Goal: Check status: Check status

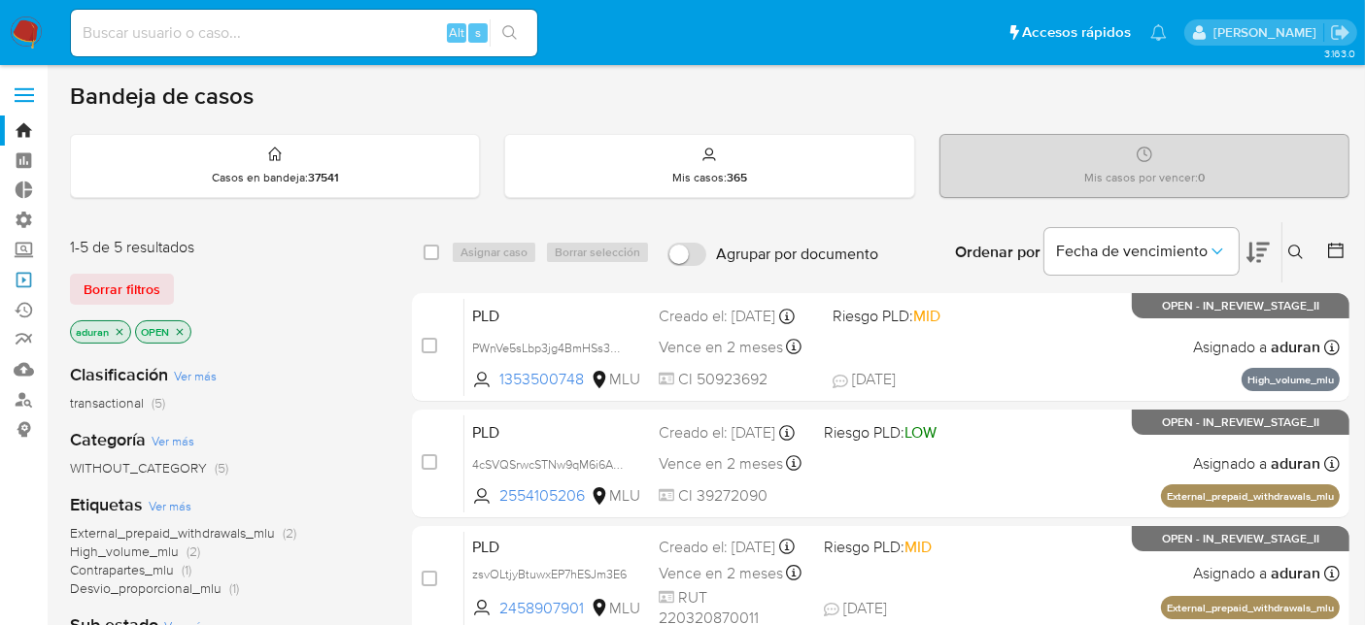
click at [30, 285] on link "Operaciones masivas" at bounding box center [115, 280] width 231 height 30
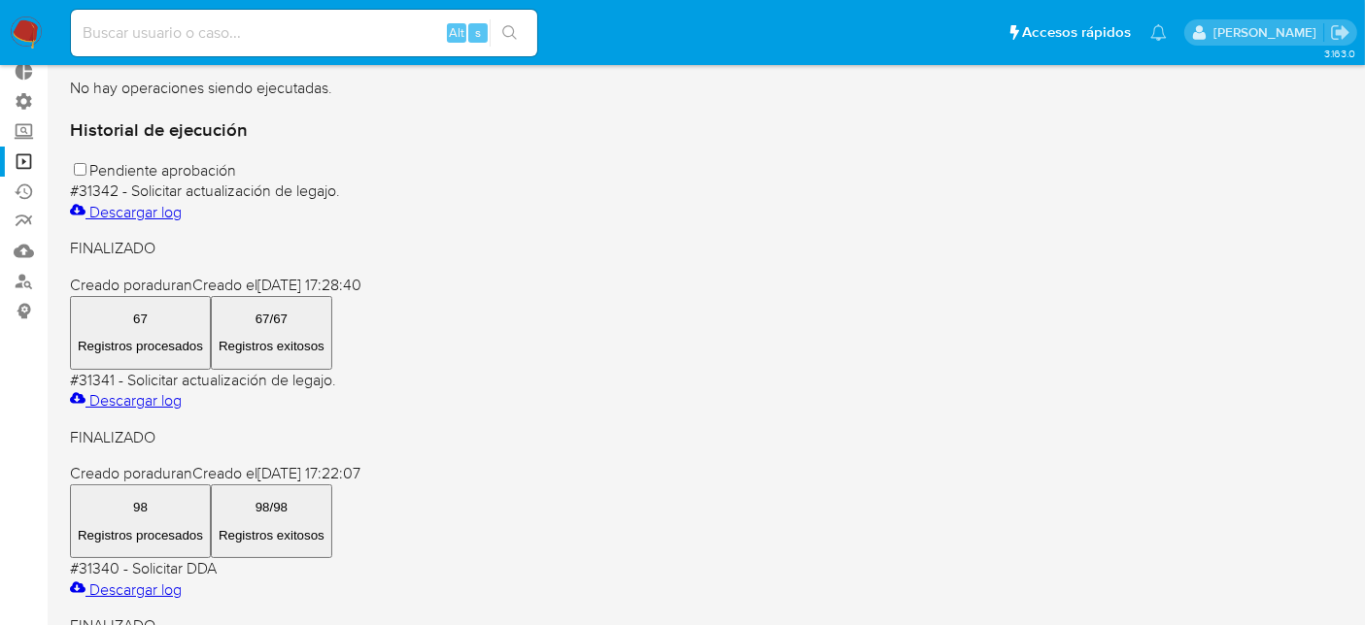
scroll to position [118, 0]
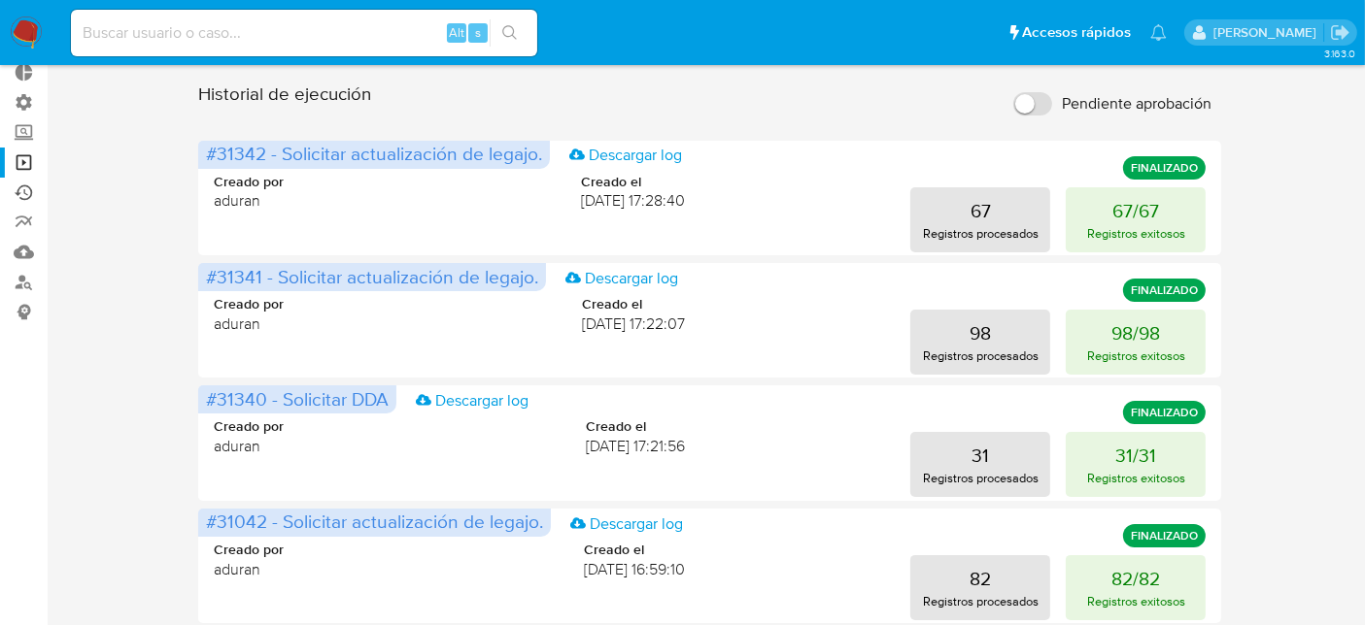
click at [24, 190] on link "Ejecuciones automáticas" at bounding box center [115, 193] width 231 height 30
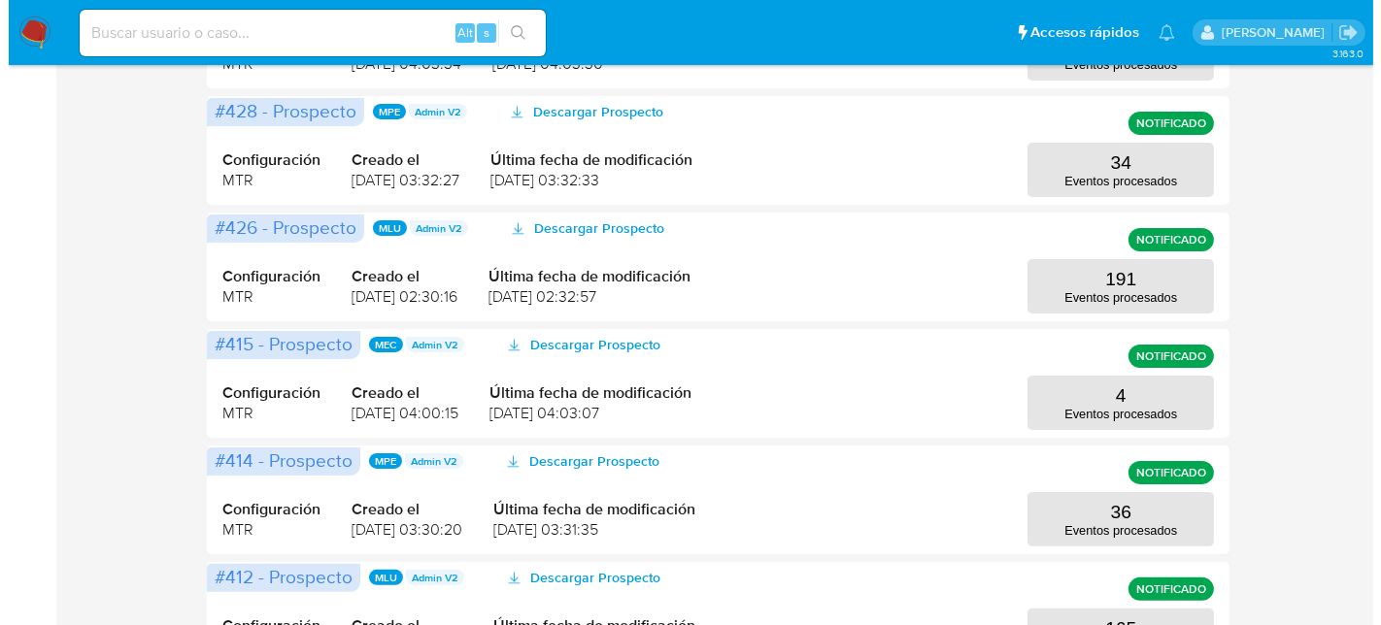
scroll to position [383, 0]
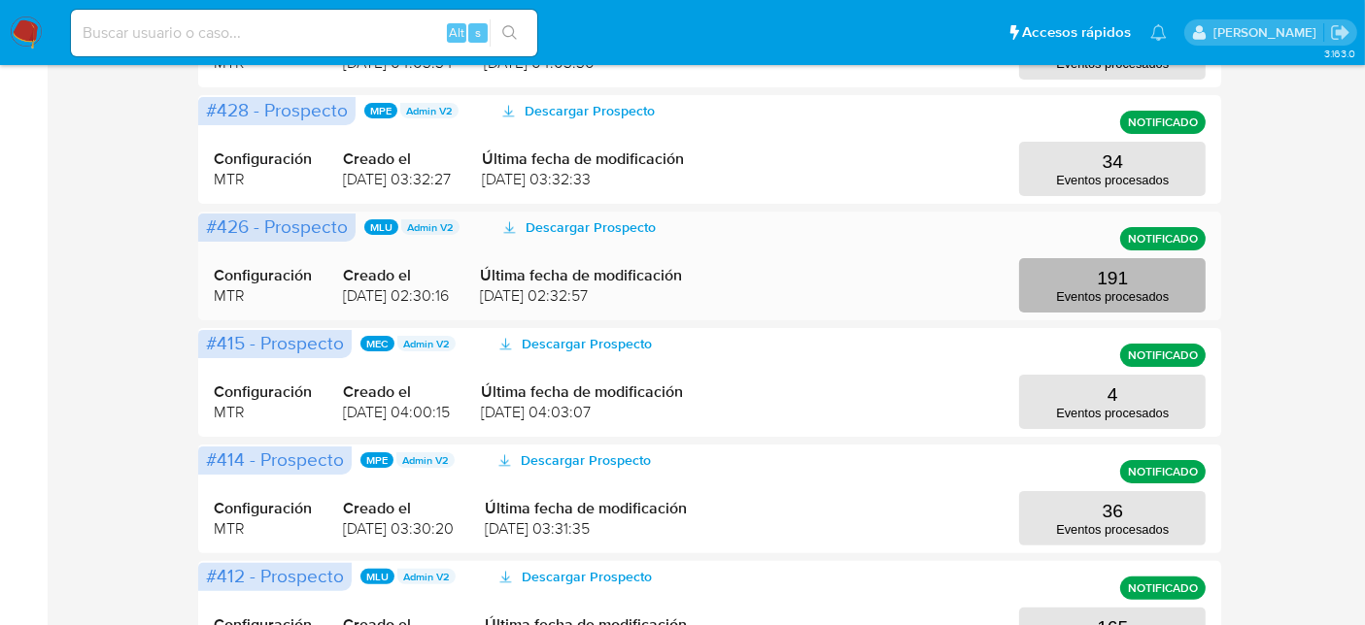
click at [1094, 289] on p "Eventos procesados" at bounding box center [1112, 296] width 113 height 15
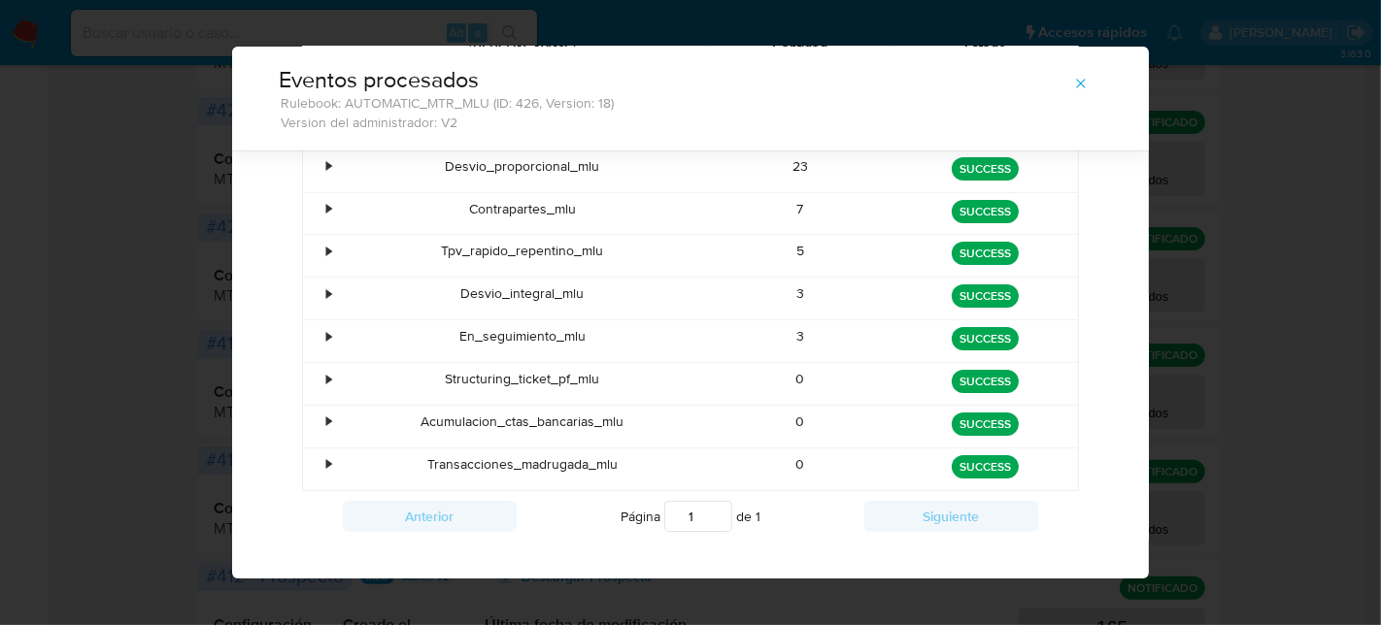
scroll to position [235, 0]
click at [337, 412] on div "Acumulacion_ctas_bancarias_mlu" at bounding box center [522, 427] width 371 height 42
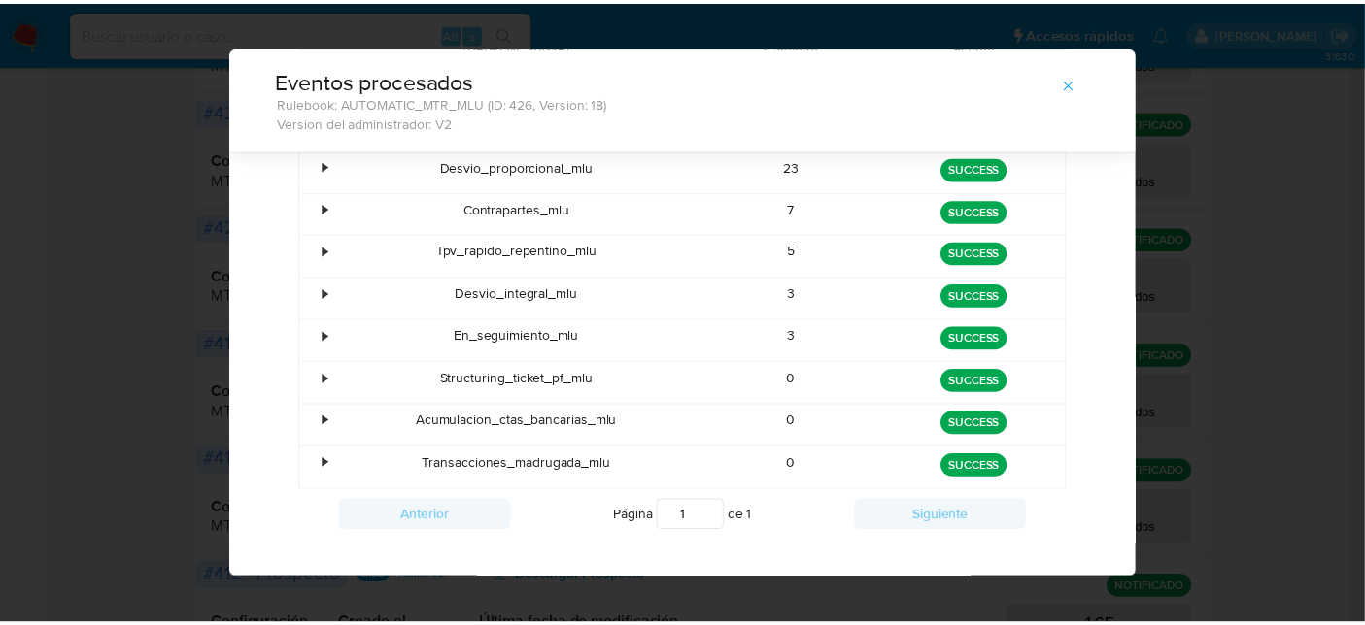
scroll to position [0, 0]
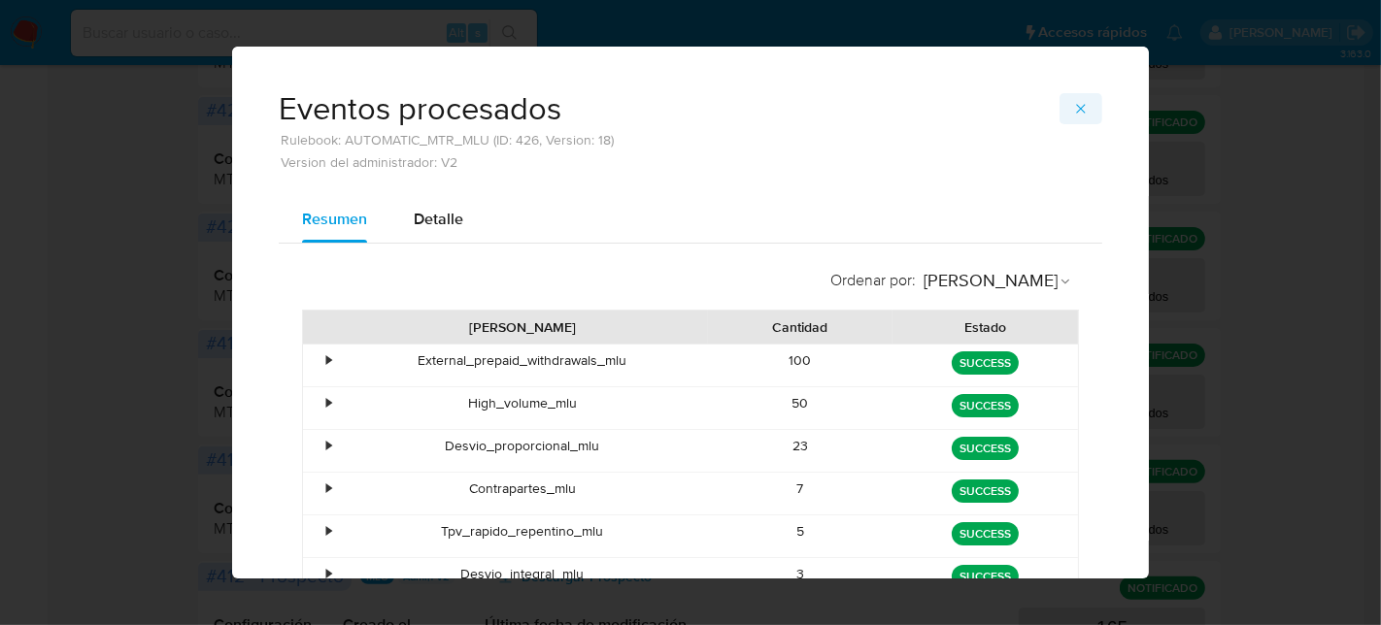
click at [1081, 109] on button "button" at bounding box center [1081, 108] width 43 height 31
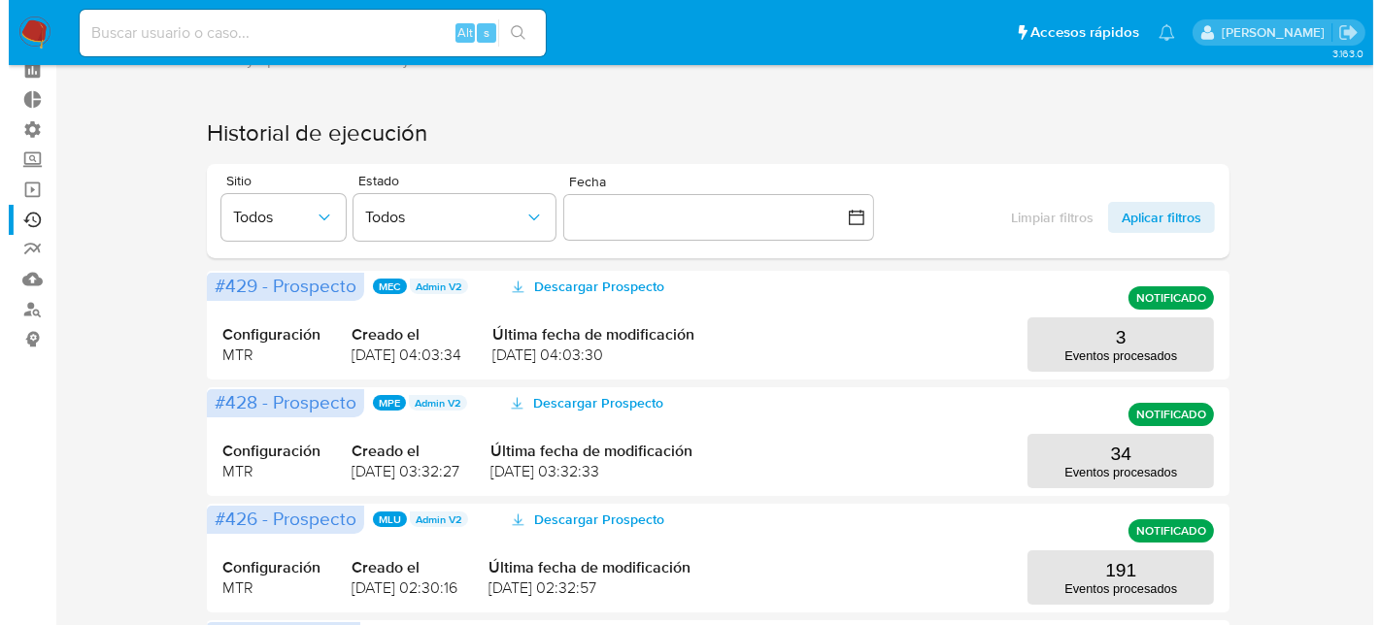
scroll to position [108, 0]
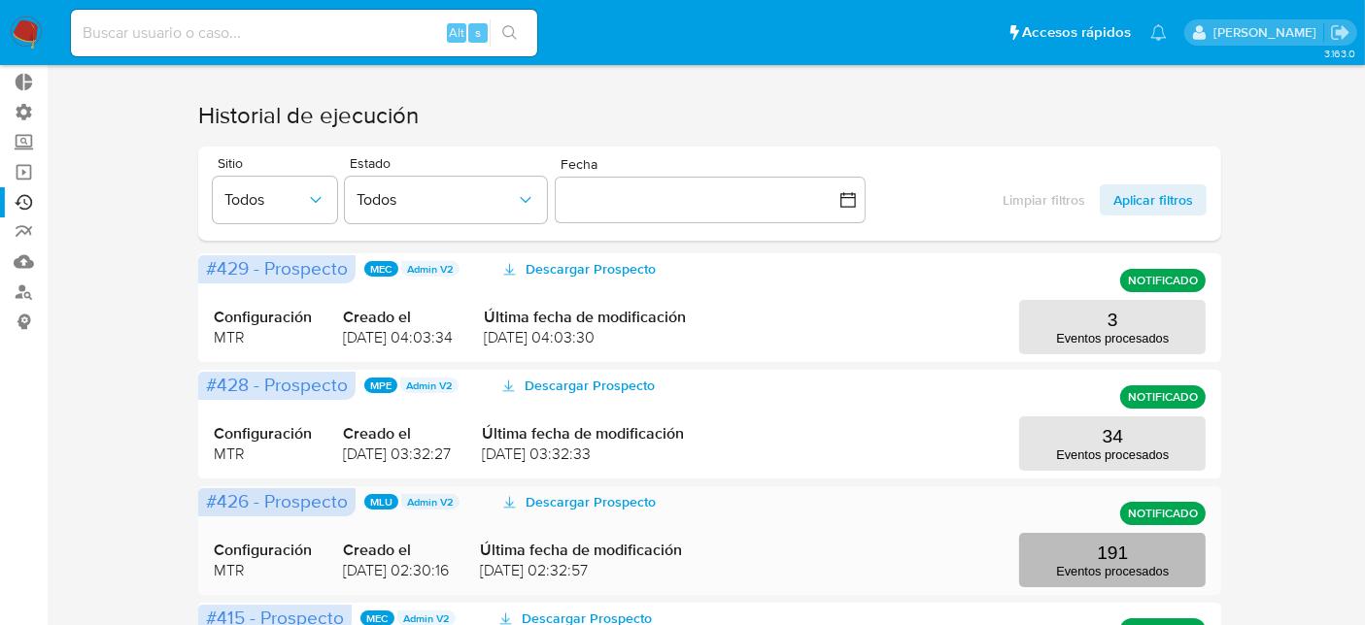
click at [1078, 585] on button "191 Eventos procesados" at bounding box center [1112, 560] width 186 height 54
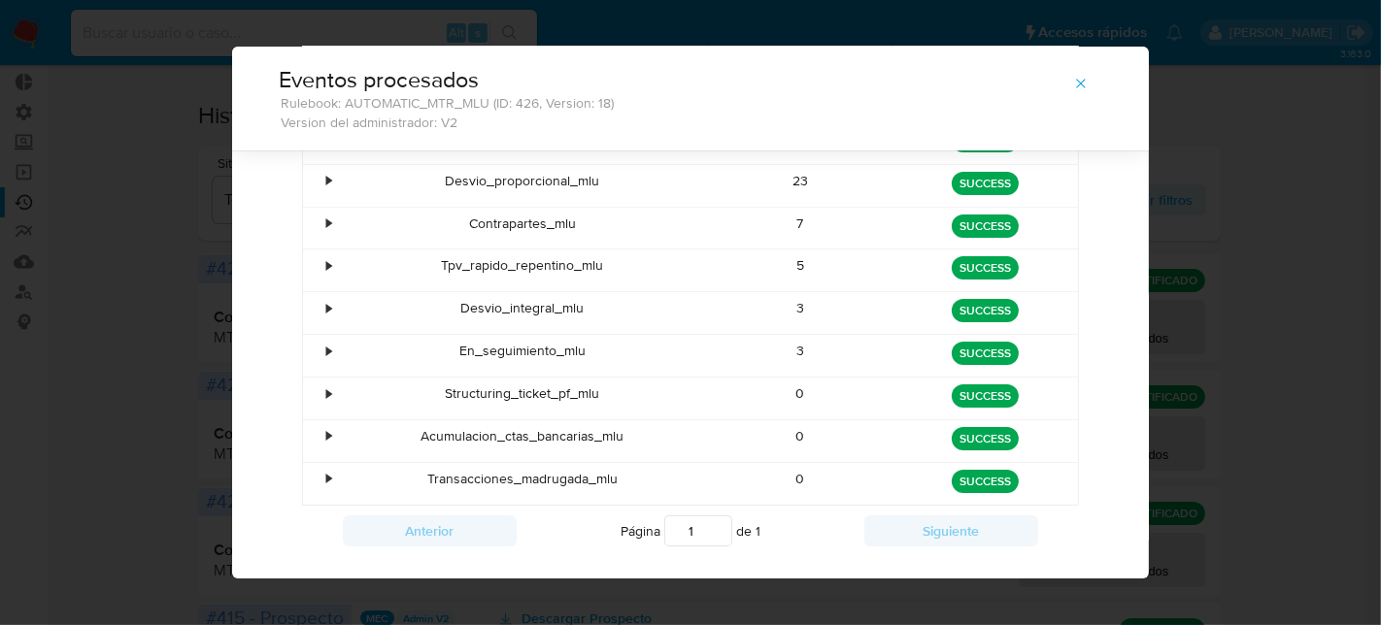
scroll to position [217, 0]
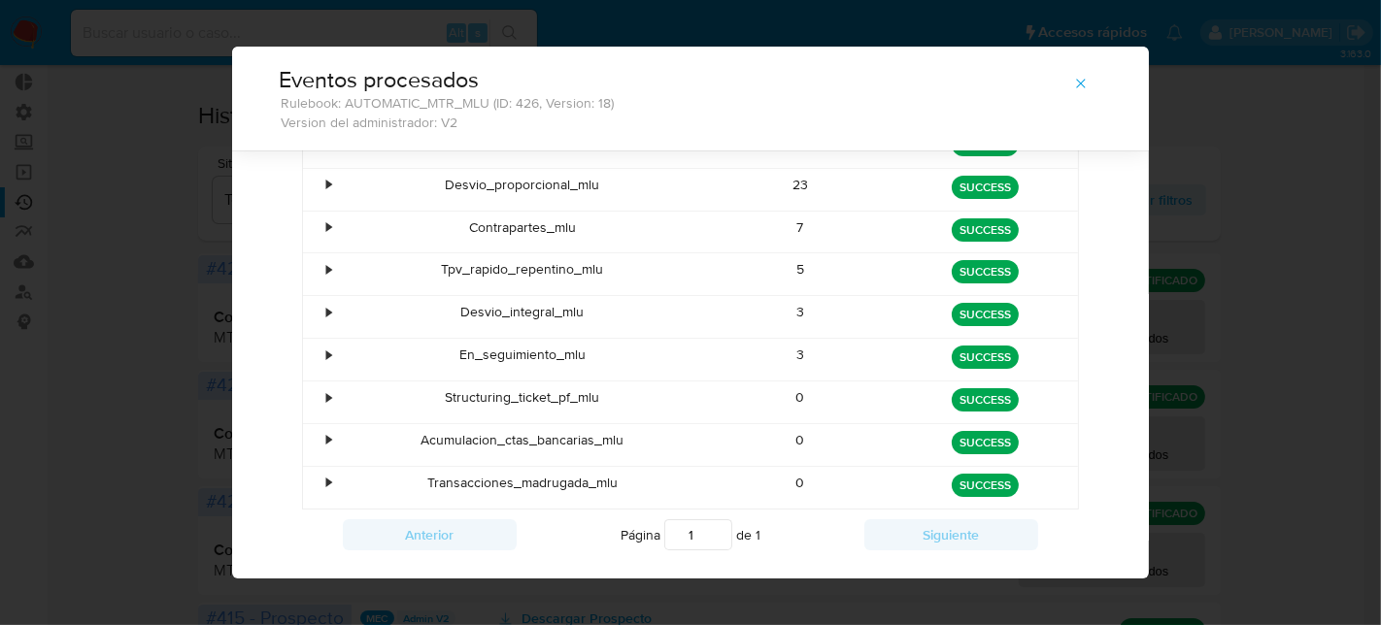
drag, startPoint x: 604, startPoint y: 434, endPoint x: 447, endPoint y: 431, distance: 157.4
click at [447, 431] on div "Acumulacion_ctas_bancarias_mlu" at bounding box center [522, 445] width 371 height 42
drag, startPoint x: 590, startPoint y: 479, endPoint x: 399, endPoint y: 461, distance: 192.1
click at [399, 467] on div "Transacciones_madrugada_mlu" at bounding box center [522, 488] width 371 height 42
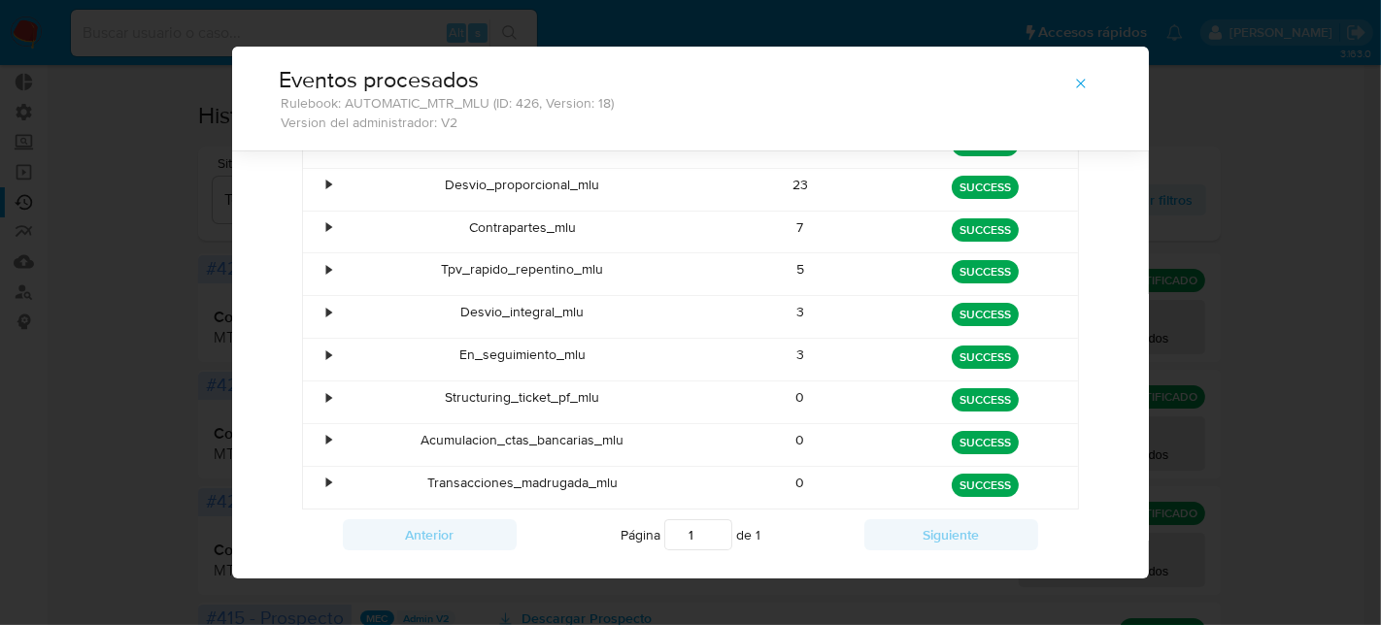
click at [555, 407] on div "Structuring_ticket_pf_mlu" at bounding box center [522, 403] width 371 height 42
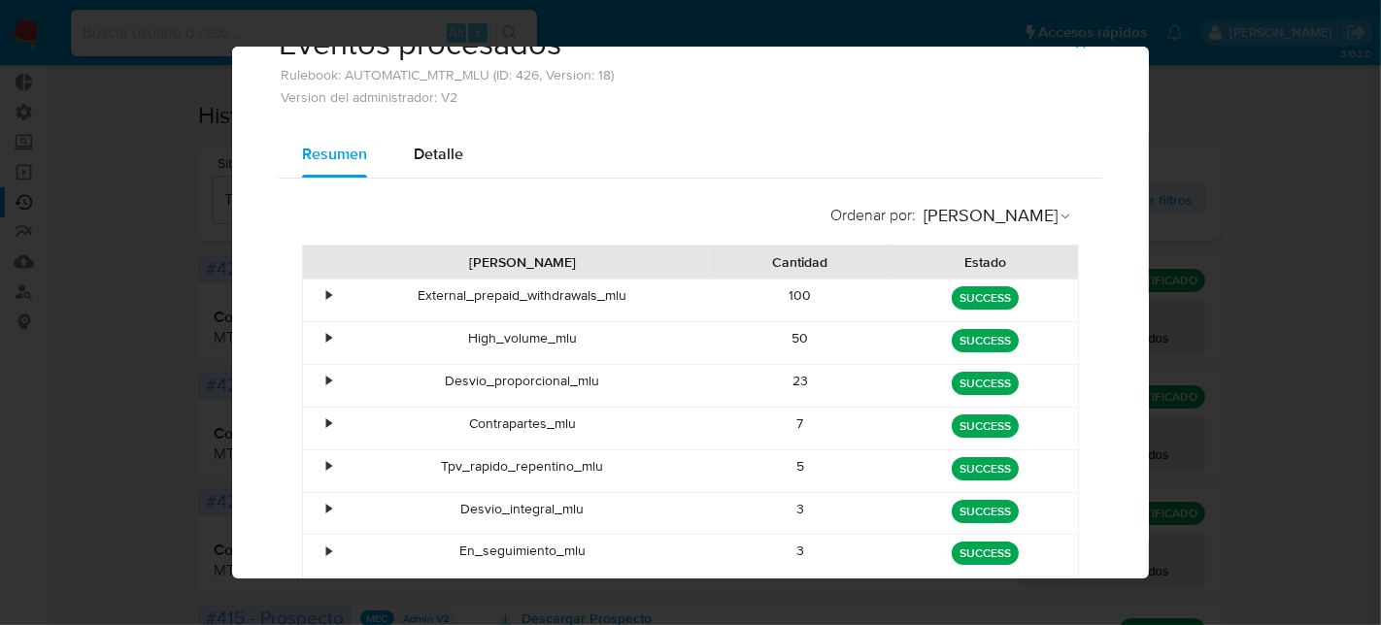
scroll to position [63, 0]
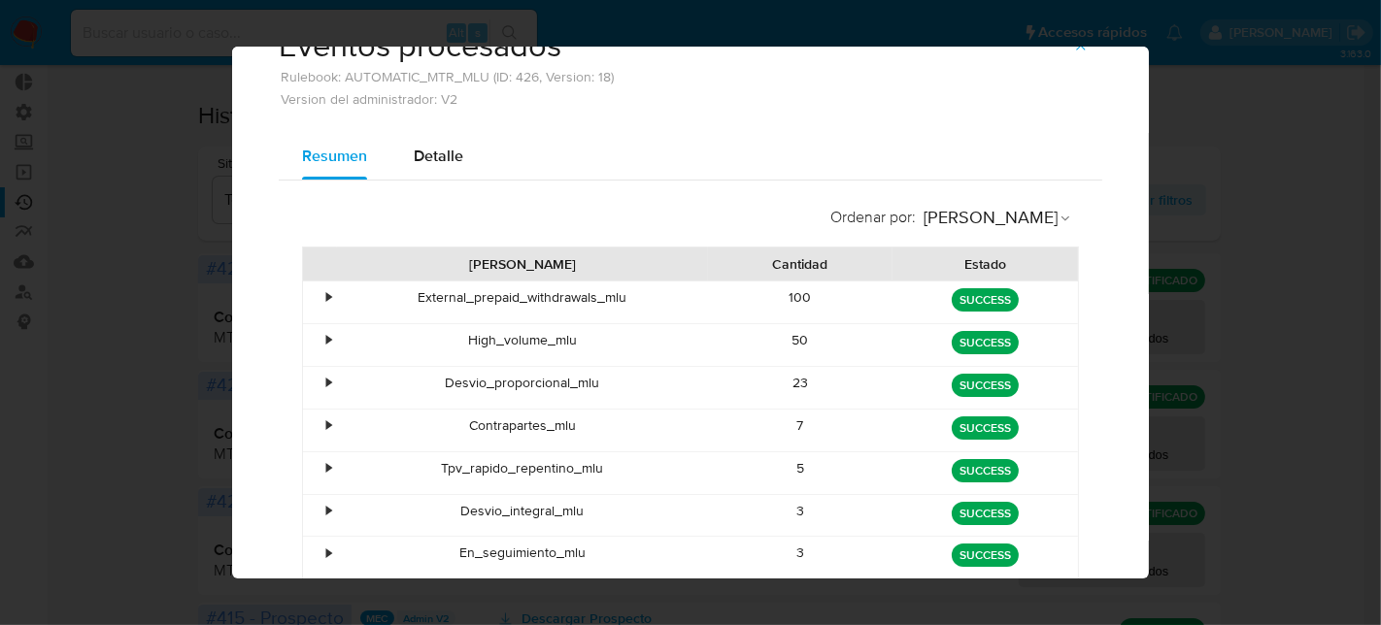
drag, startPoint x: 818, startPoint y: 377, endPoint x: 693, endPoint y: 391, distance: 125.2
click at [693, 391] on div "• Desvio_proporcional_mlu 23 green SUCCESS" at bounding box center [690, 388] width 775 height 42
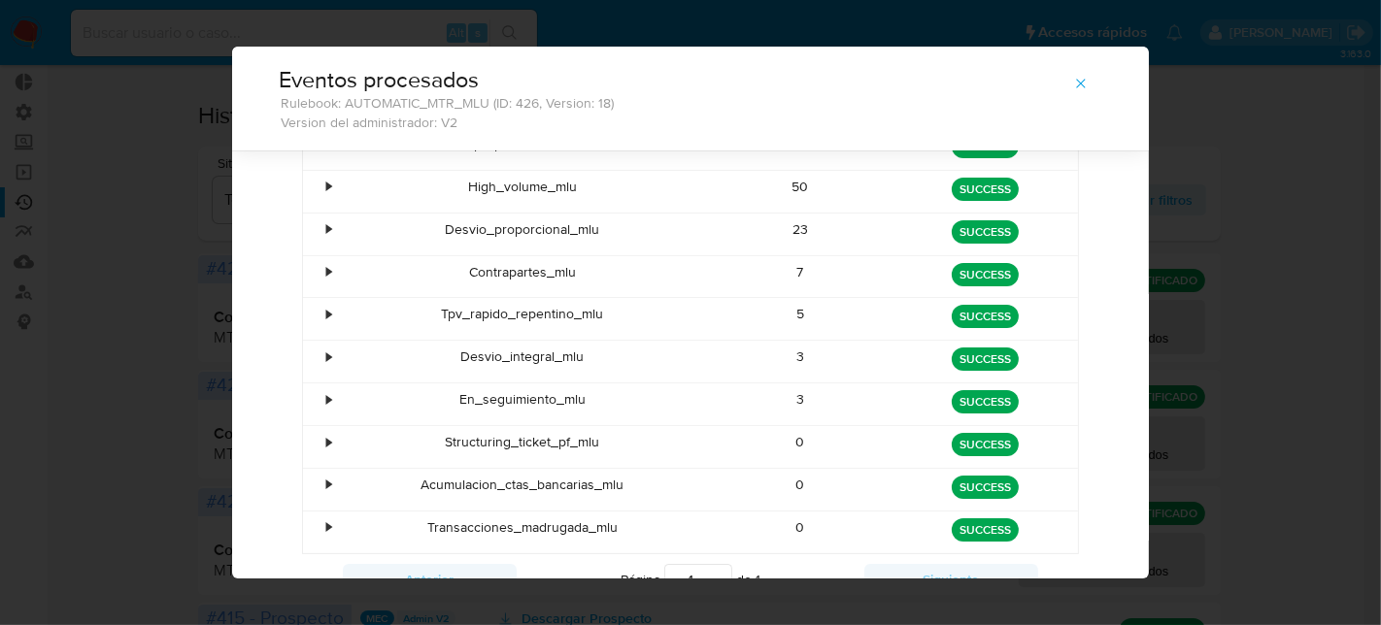
scroll to position [176, 0]
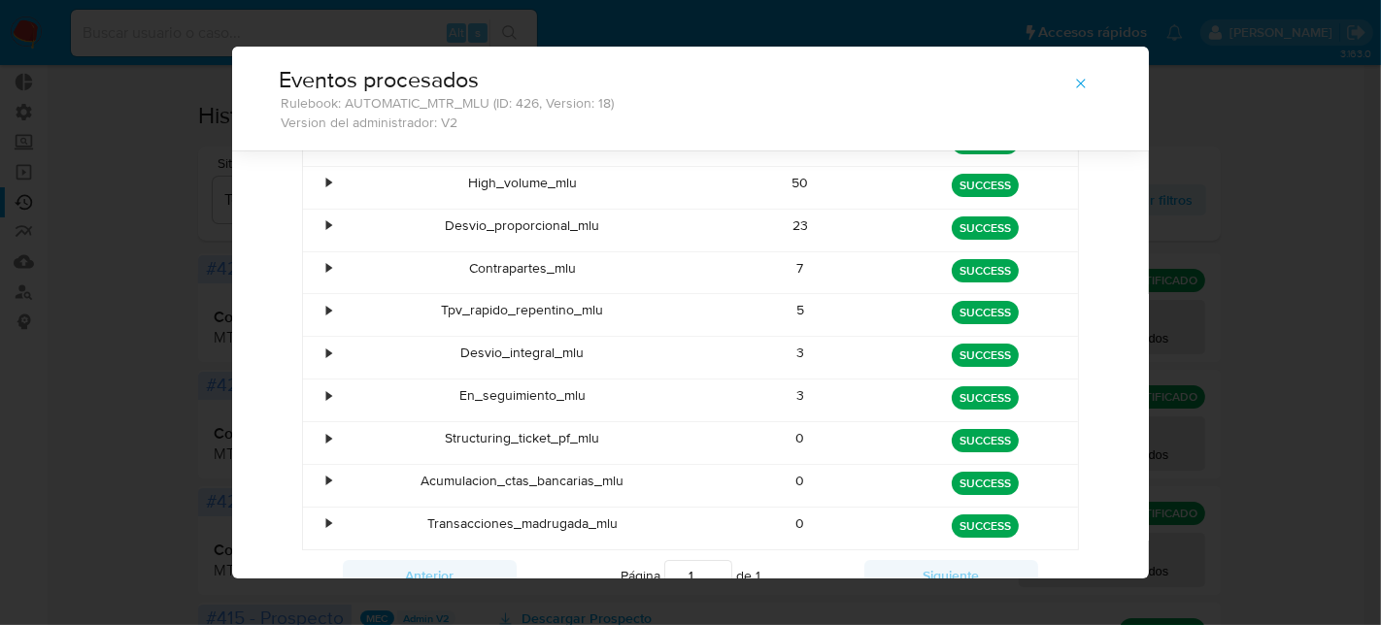
drag, startPoint x: 696, startPoint y: 473, endPoint x: 416, endPoint y: 478, distance: 280.7
click at [416, 478] on div "Acumulacion_ctas_bancarias_mlu" at bounding box center [522, 486] width 371 height 42
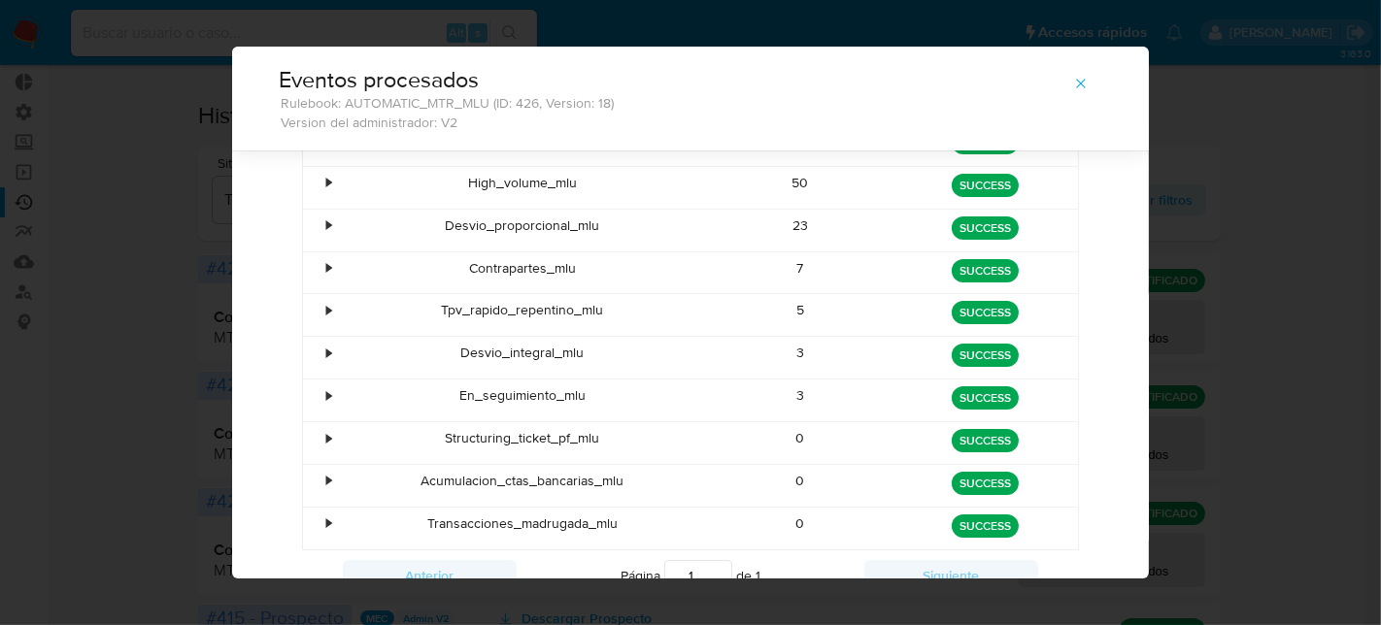
click at [416, 478] on div "Acumulacion_ctas_bancarias_mlu" at bounding box center [522, 486] width 371 height 42
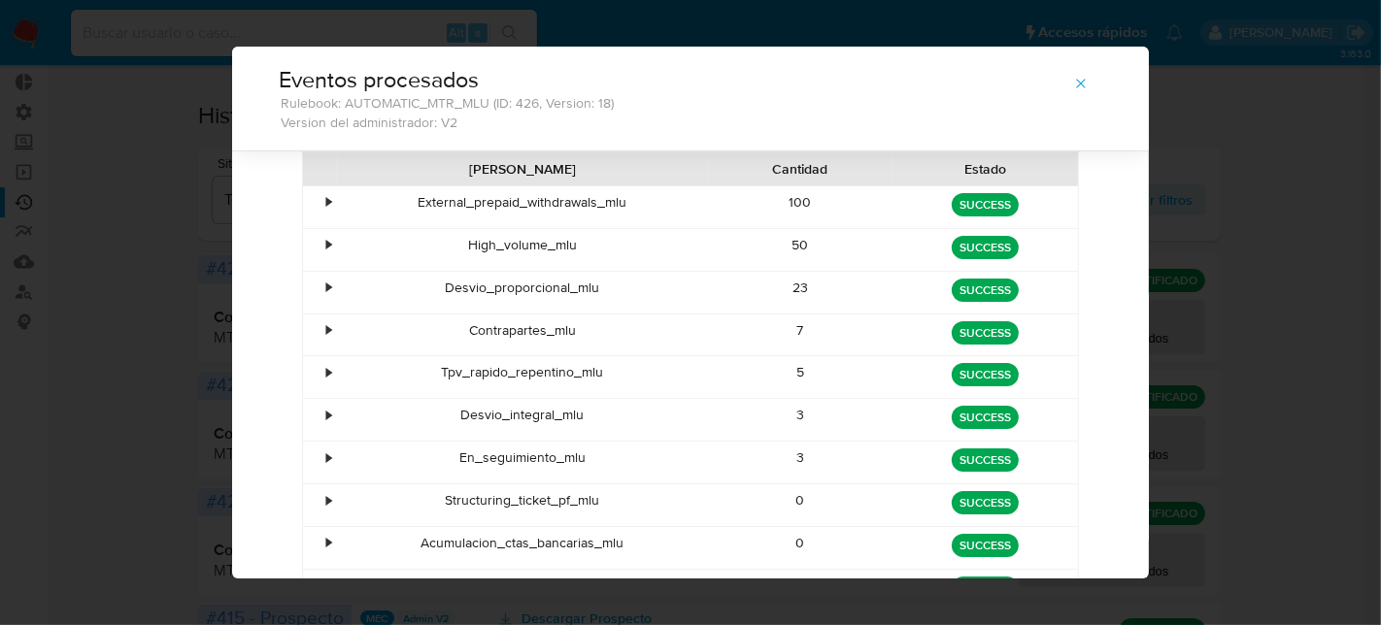
scroll to position [255, 0]
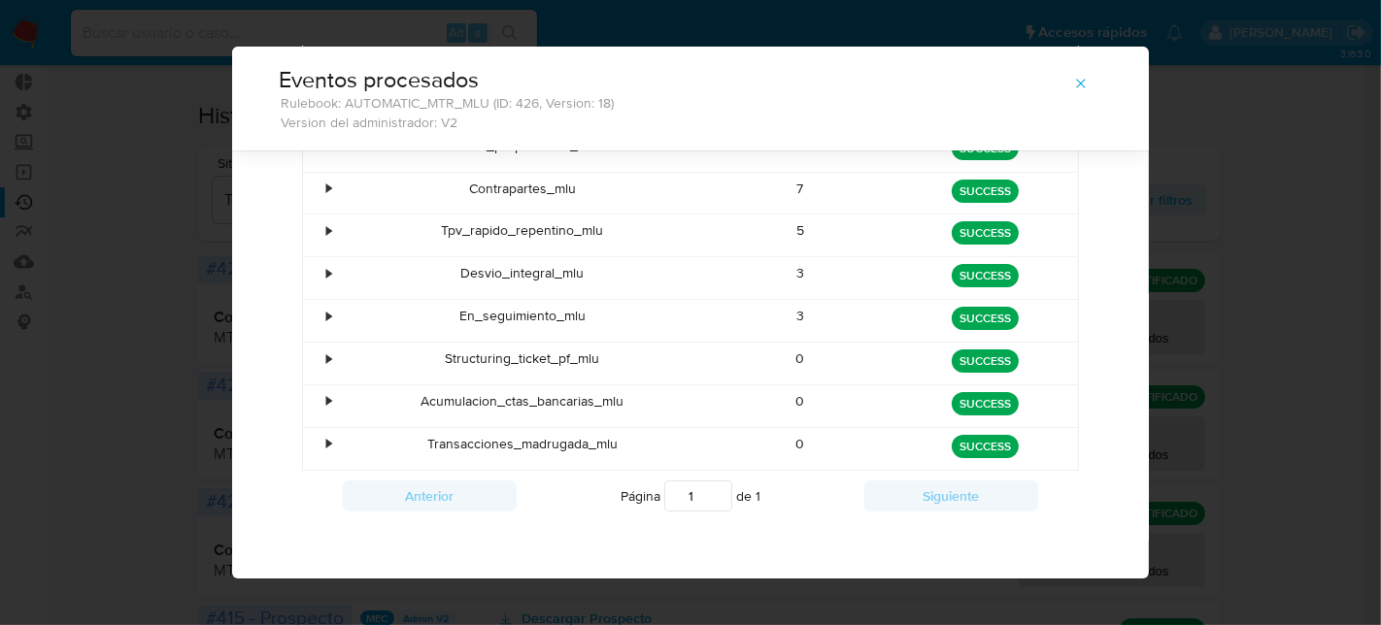
click at [183, 490] on div "Eventos procesados Rulebook: AUTOMATIC_MTR_MLU (ID: 426, Version: 18) Version d…" at bounding box center [690, 312] width 1381 height 625
click at [1226, 253] on div "Eventos procesados Rulebook: AUTOMATIC_MTR_MLU (ID: 426, Version: 18) Version d…" at bounding box center [690, 312] width 1381 height 625
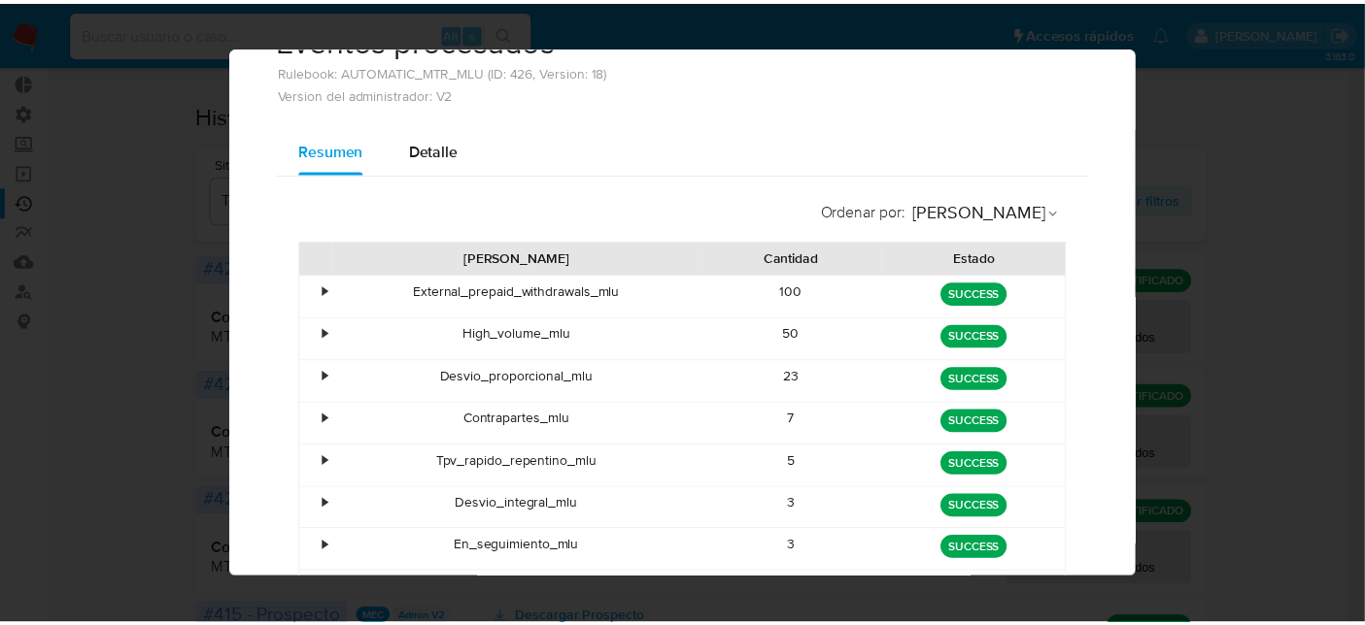
scroll to position [0, 0]
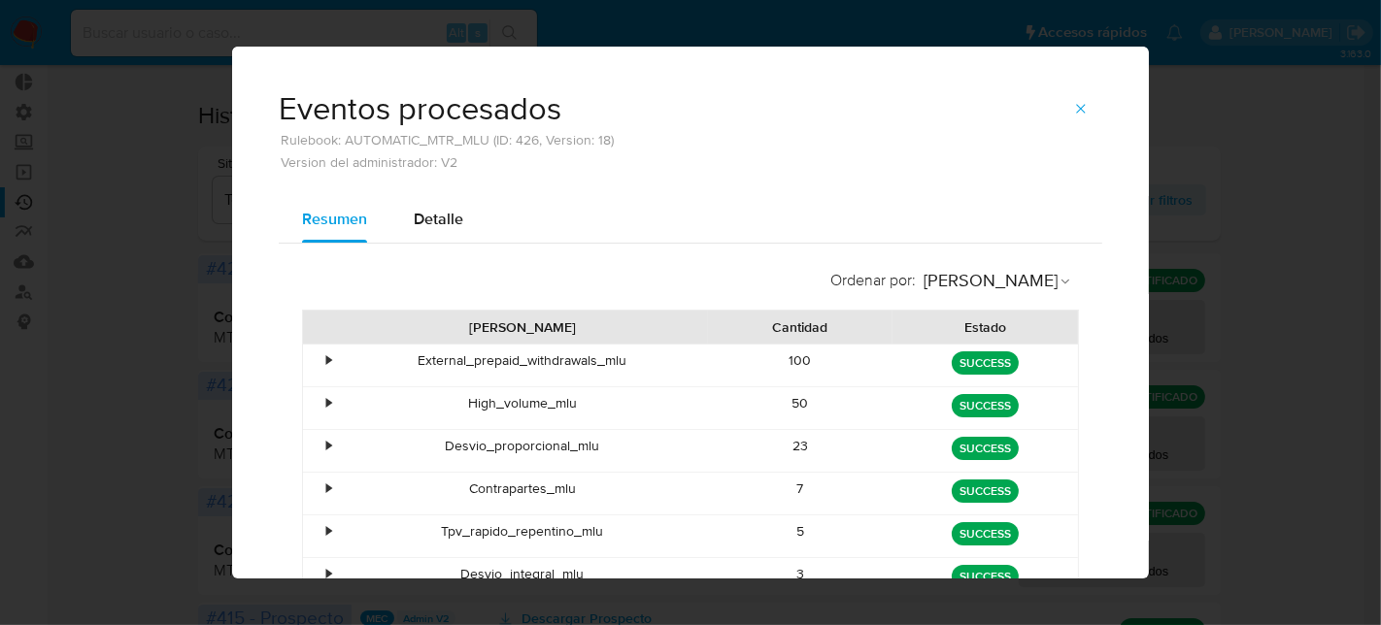
click at [1073, 111] on icon "button" at bounding box center [1081, 109] width 16 height 16
